Goal: Transaction & Acquisition: Purchase product/service

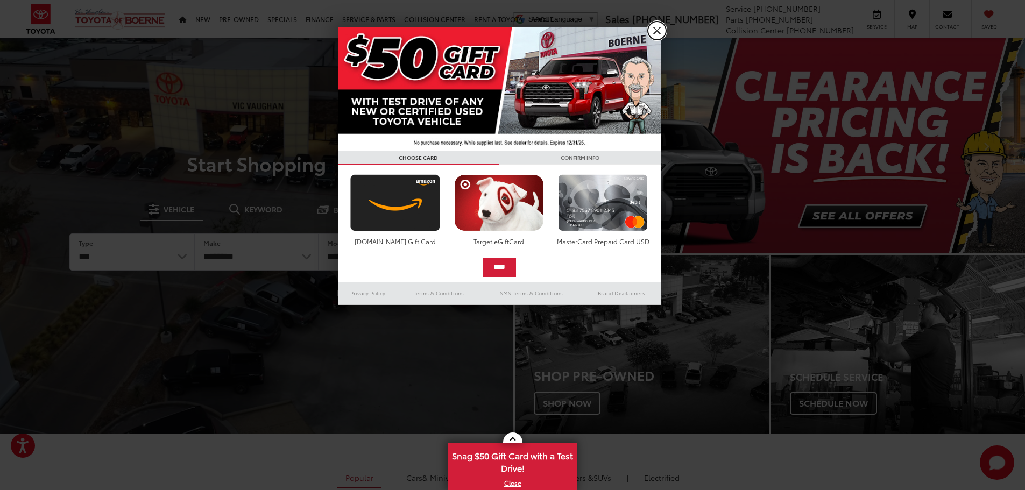
click at [658, 32] on link "X" at bounding box center [657, 31] width 18 height 18
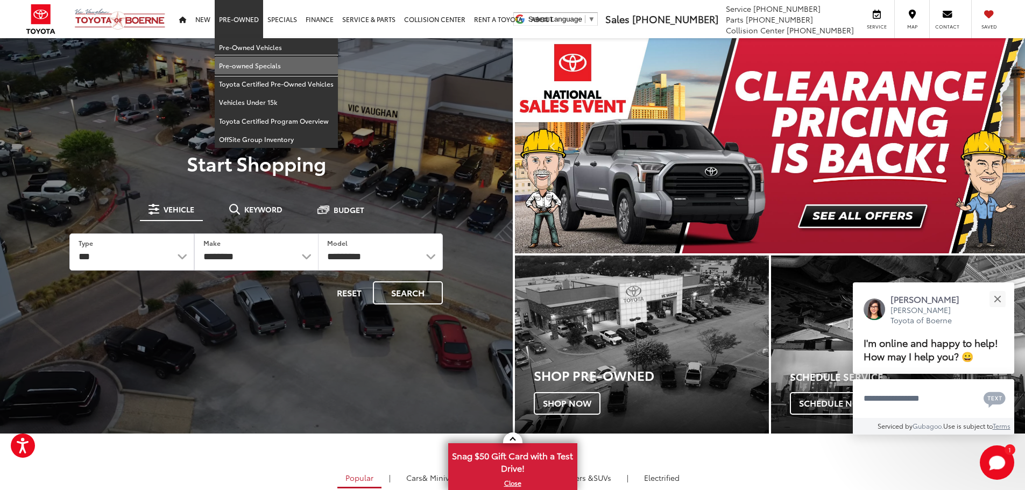
click at [232, 64] on link "Pre-owned Specials" at bounding box center [276, 65] width 123 height 18
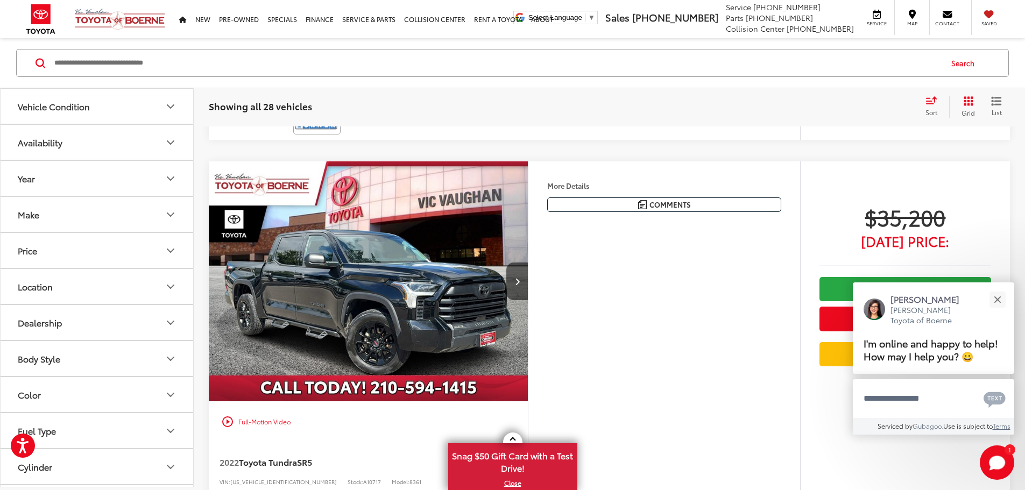
scroll to position [215, 0]
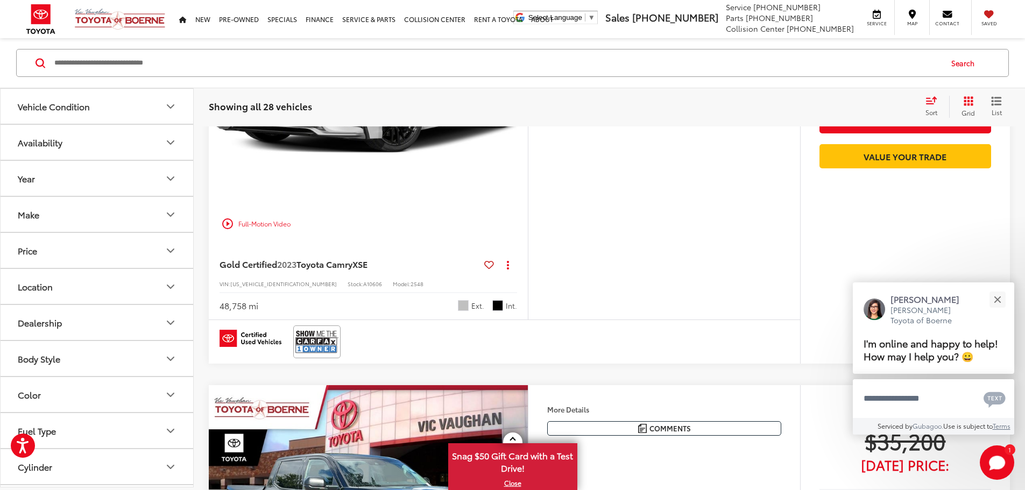
click at [179, 212] on button "Make" at bounding box center [98, 214] width 194 height 35
click at [137, 253] on img at bounding box center [145, 252] width 30 height 25
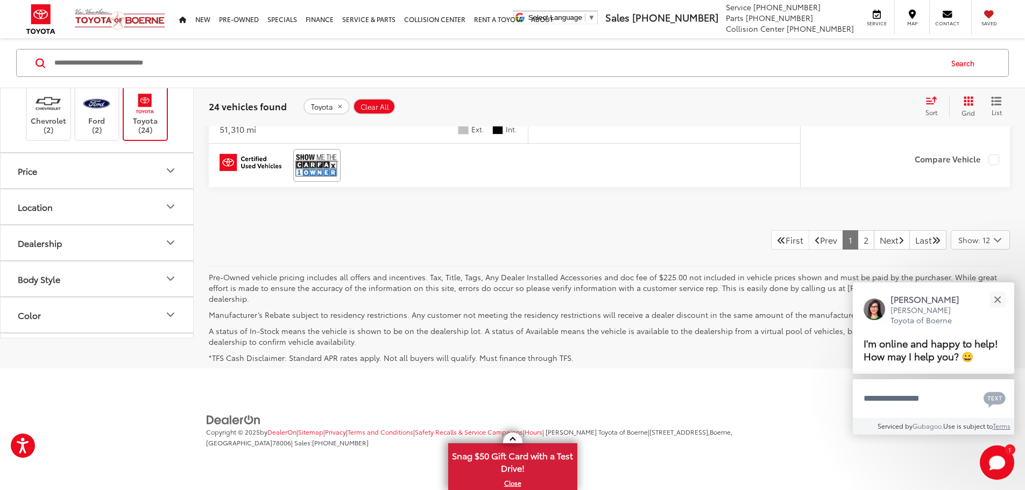
scroll to position [5803, 0]
click at [858, 250] on link "2" at bounding box center [866, 239] width 17 height 19
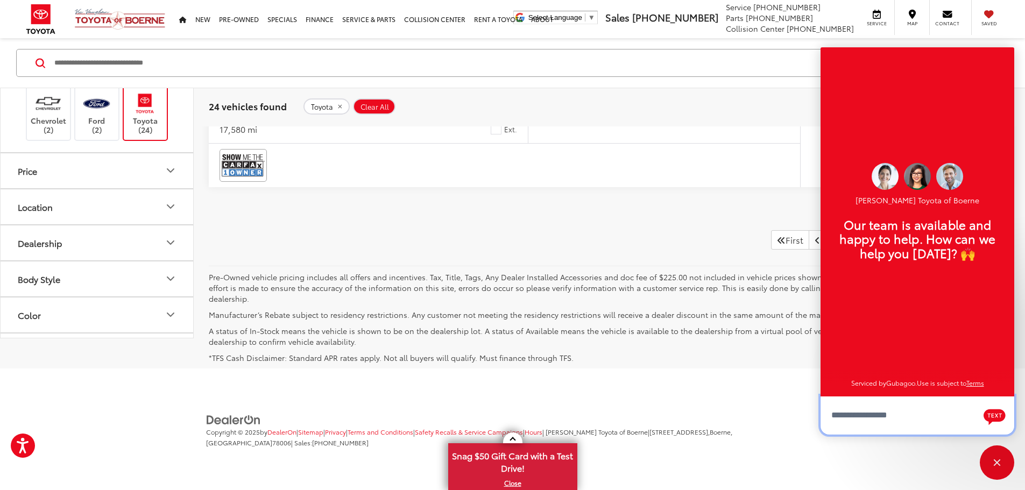
scroll to position [5104, 0]
click at [1000, 454] on div "Close" at bounding box center [997, 462] width 34 height 34
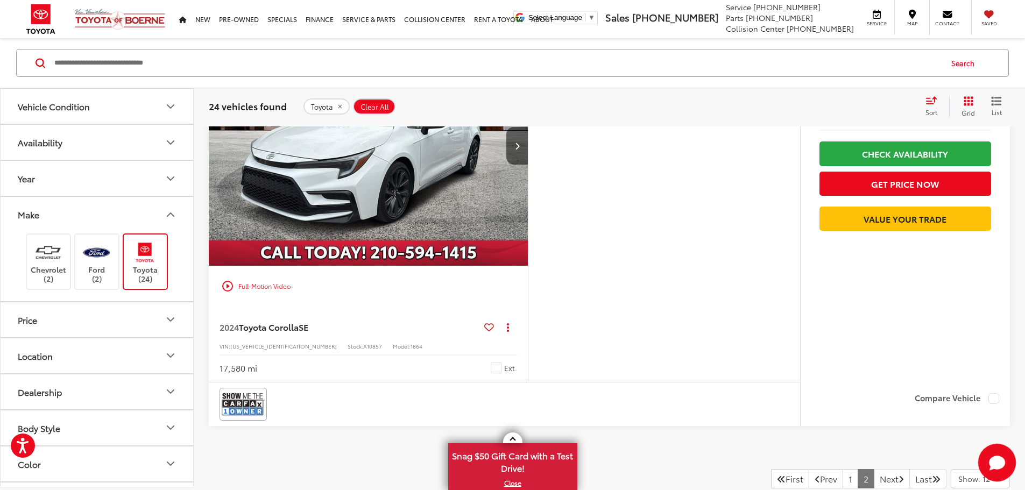
scroll to position [4942, 0]
